Goal: Navigation & Orientation: Find specific page/section

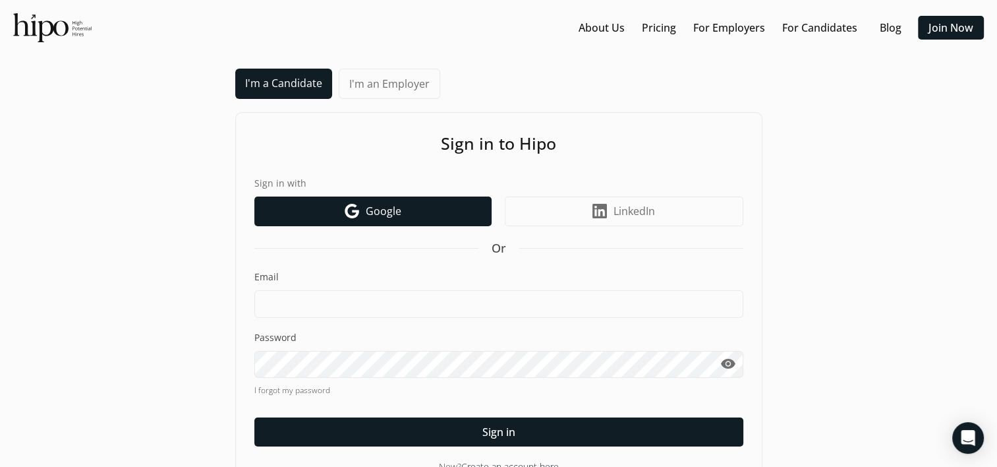
click at [406, 203] on link "Google icon Google" at bounding box center [372, 211] width 237 height 30
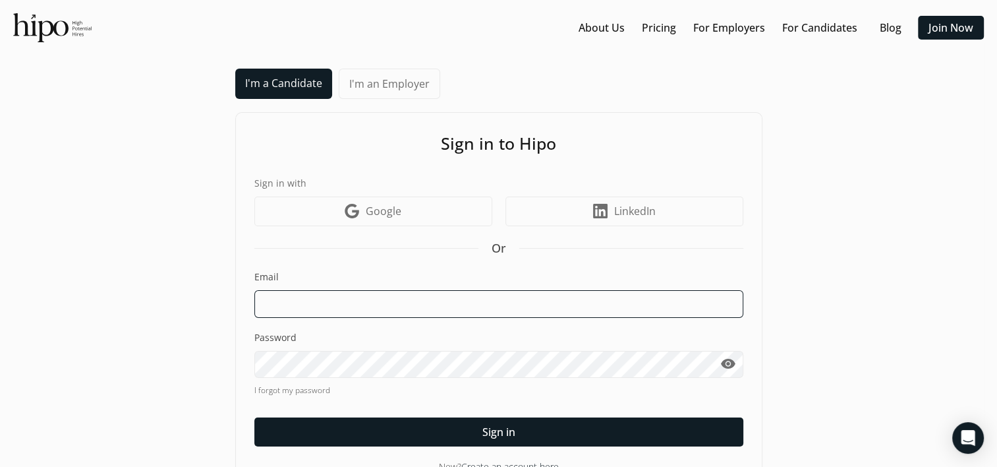
click at [385, 295] on input at bounding box center [498, 304] width 489 height 28
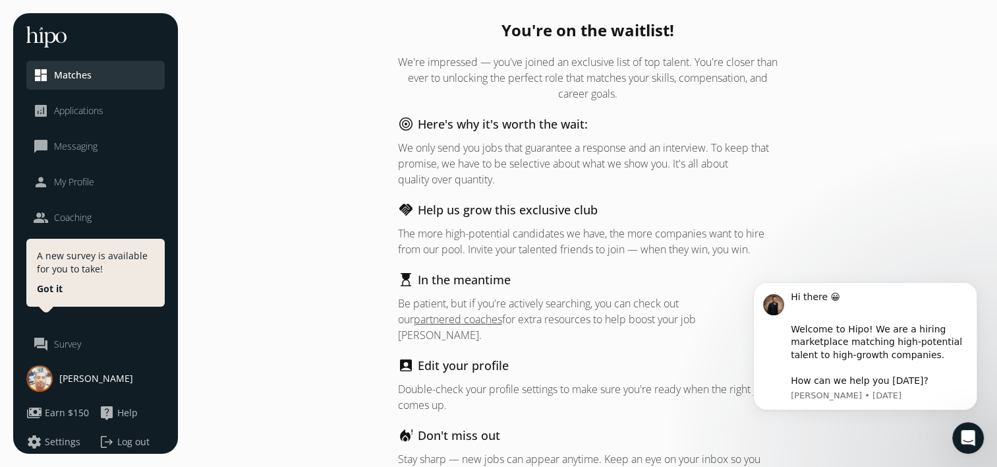
click at [81, 148] on span "Messaging" at bounding box center [75, 146] width 43 height 13
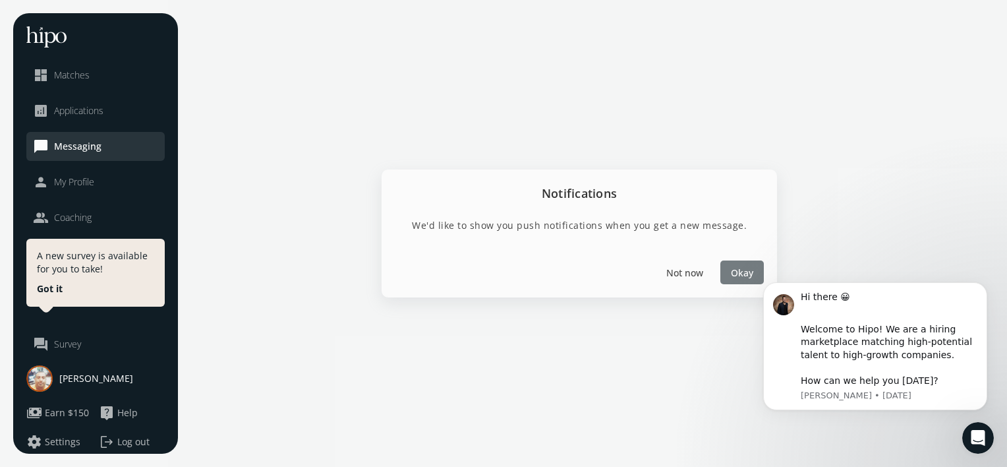
click at [737, 271] on span "Okay" at bounding box center [742, 272] width 22 height 14
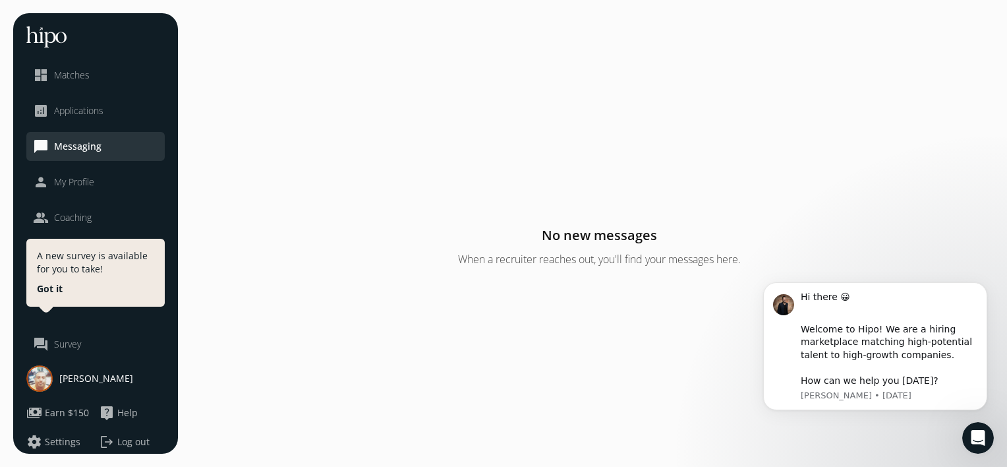
click at [66, 192] on li "person My Profile" at bounding box center [95, 181] width 138 height 29
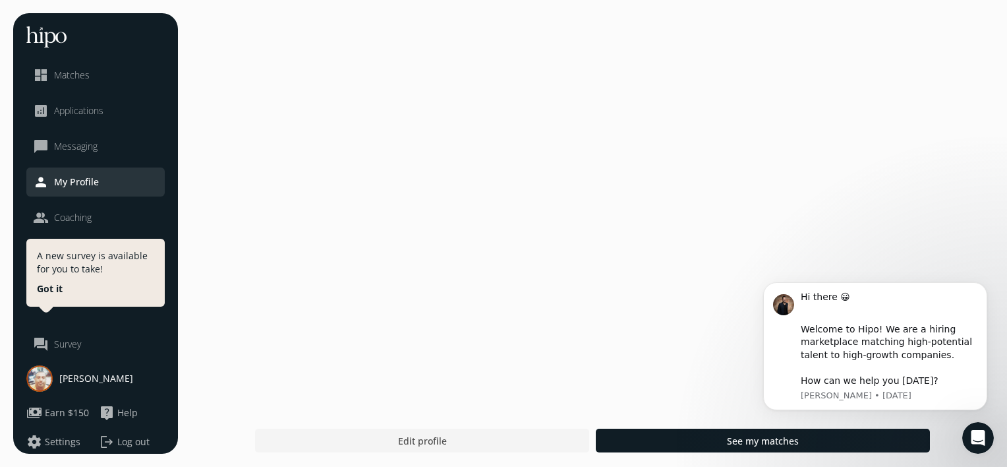
click at [61, 182] on span "My Profile" at bounding box center [76, 181] width 45 height 13
